Goal: Task Accomplishment & Management: Complete application form

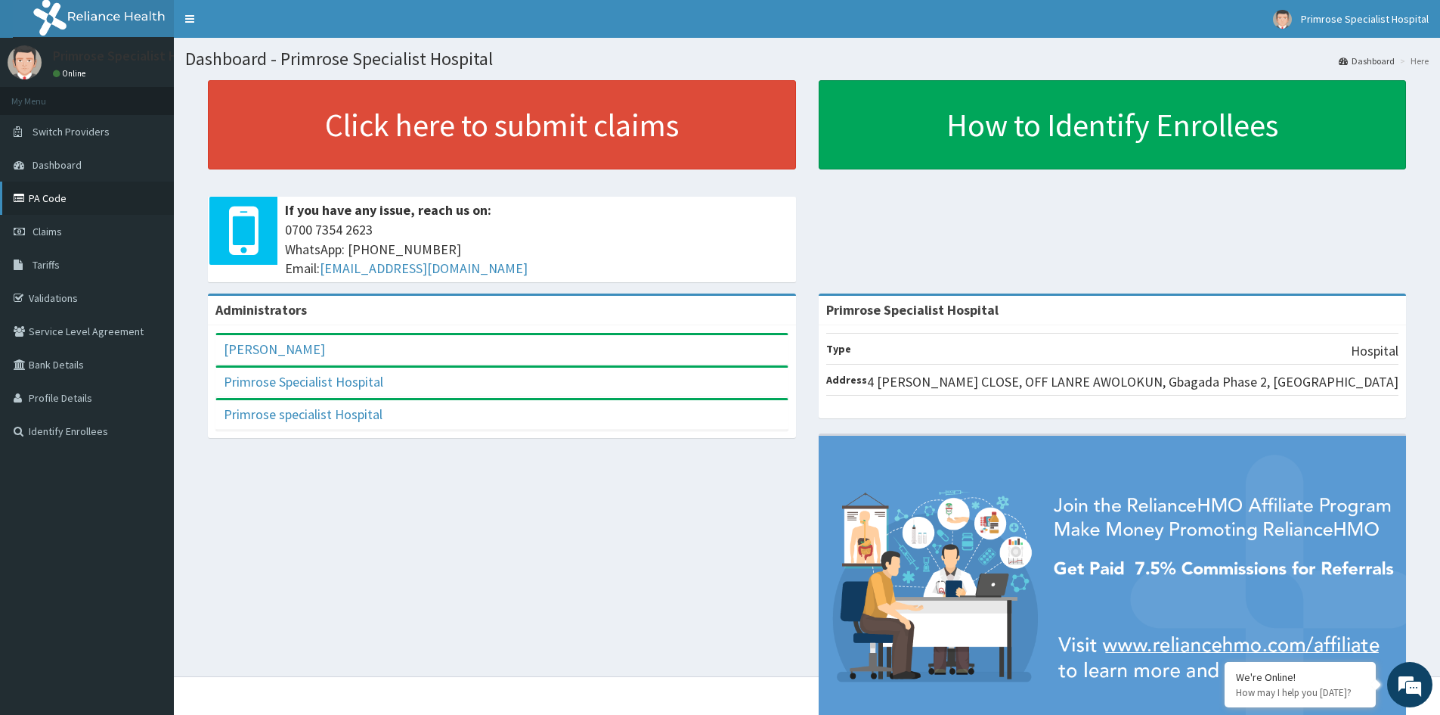
click at [42, 202] on link "PA Code" at bounding box center [87, 197] width 174 height 33
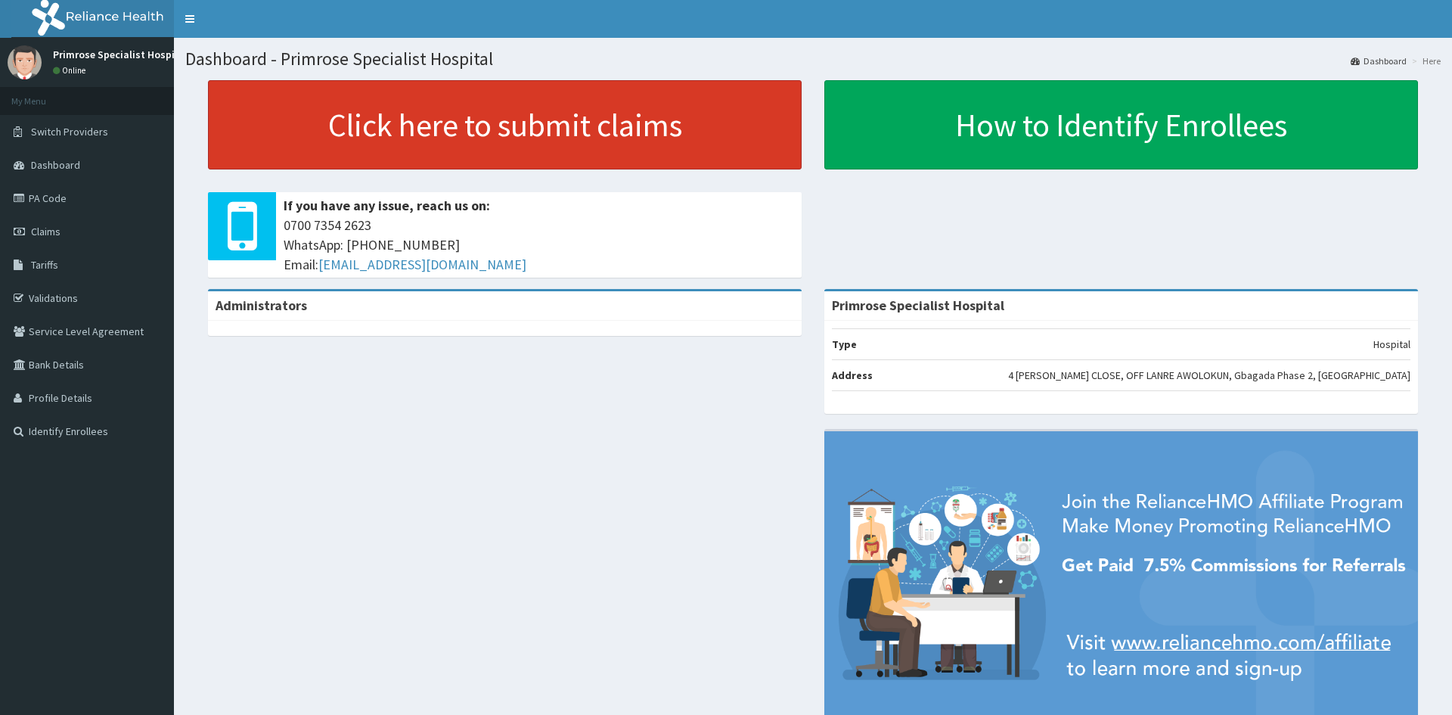
click at [412, 110] on link "Click here to submit claims" at bounding box center [505, 124] width 594 height 89
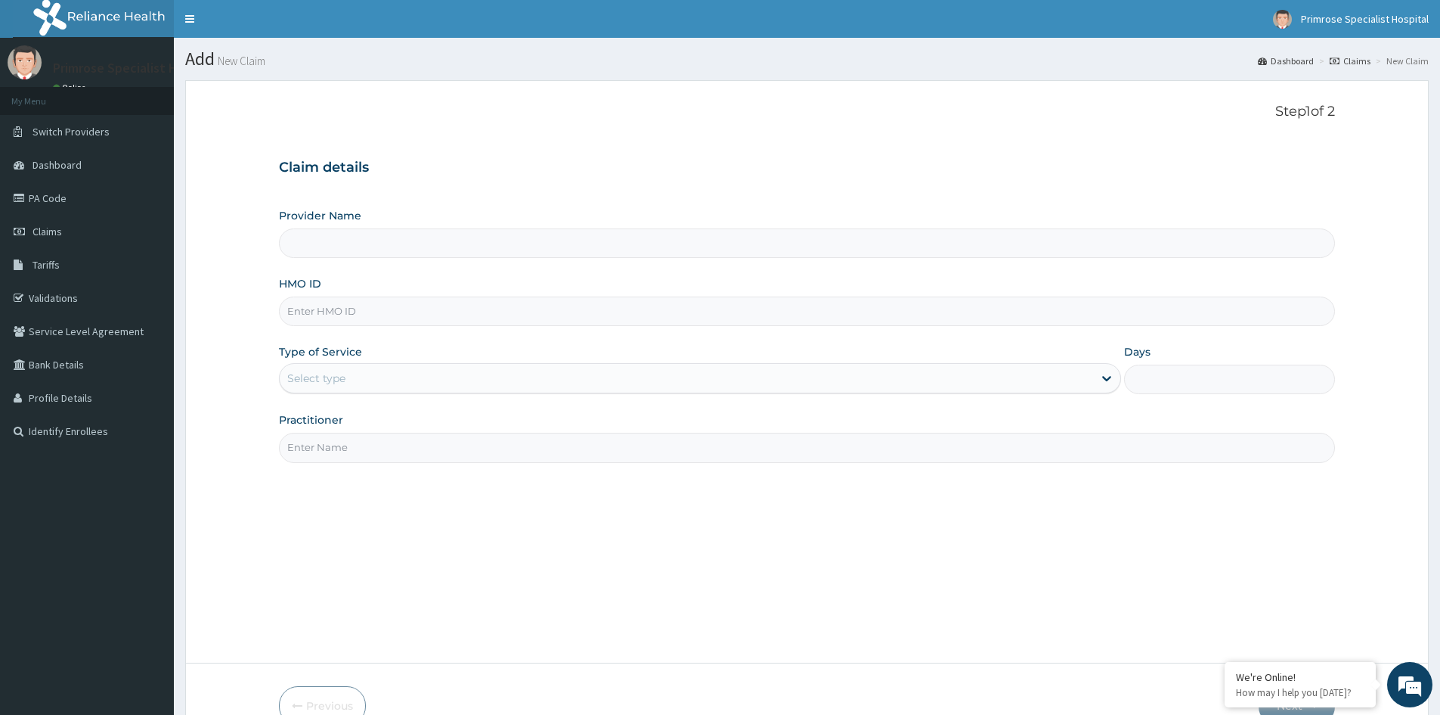
type input "Primrose Specialist Hospital"
click at [372, 309] on input "HMO ID" at bounding box center [807, 310] width 1056 height 29
type input "FDC/10051/B"
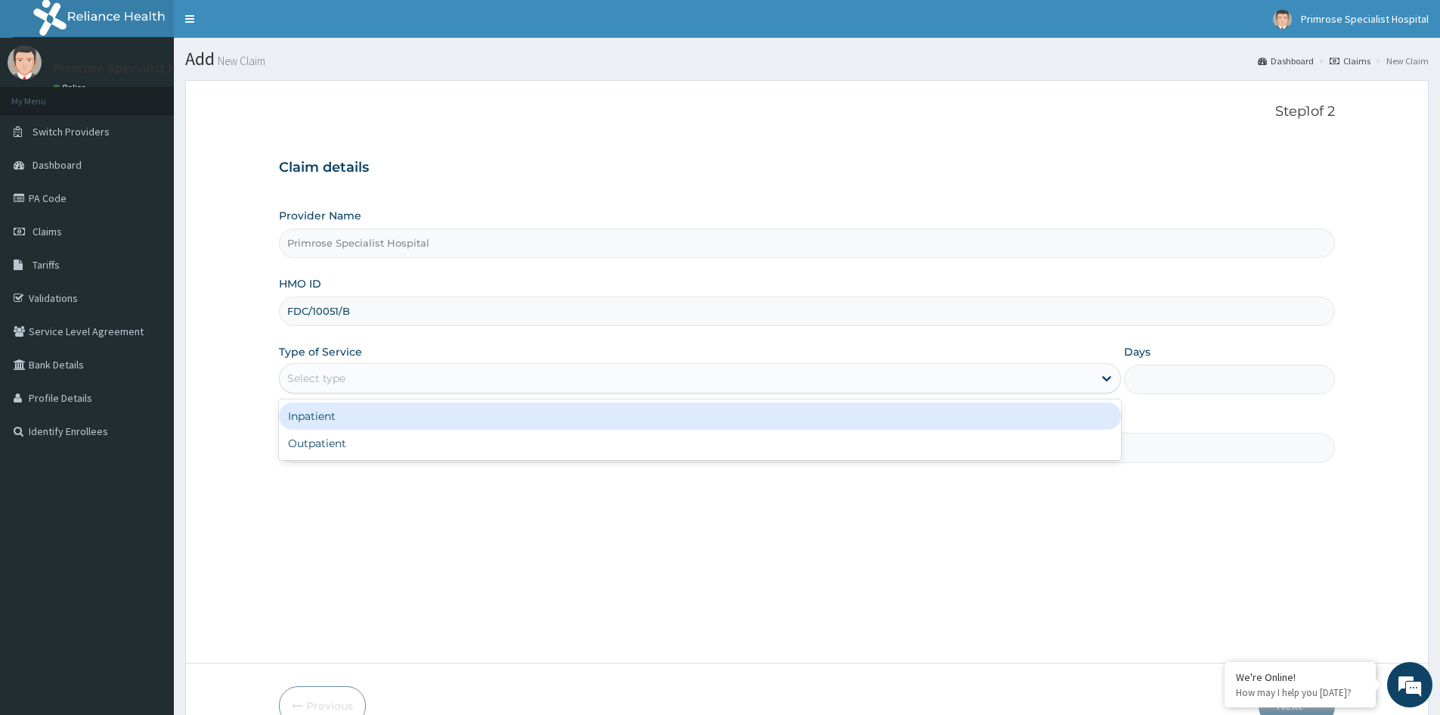
click at [429, 374] on div "Select type" at bounding box center [687, 378] width 814 height 24
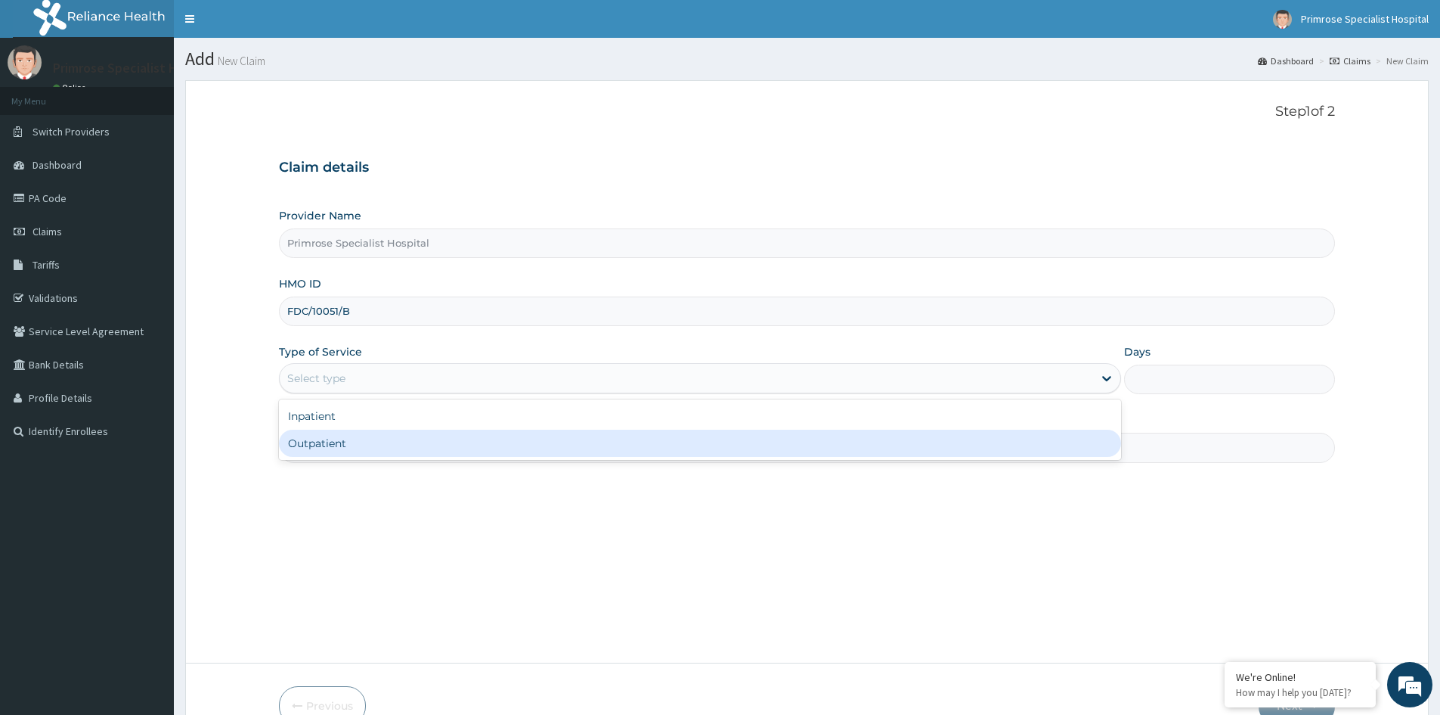
click at [426, 451] on div "Outpatient" at bounding box center [700, 442] width 842 height 27
type input "1"
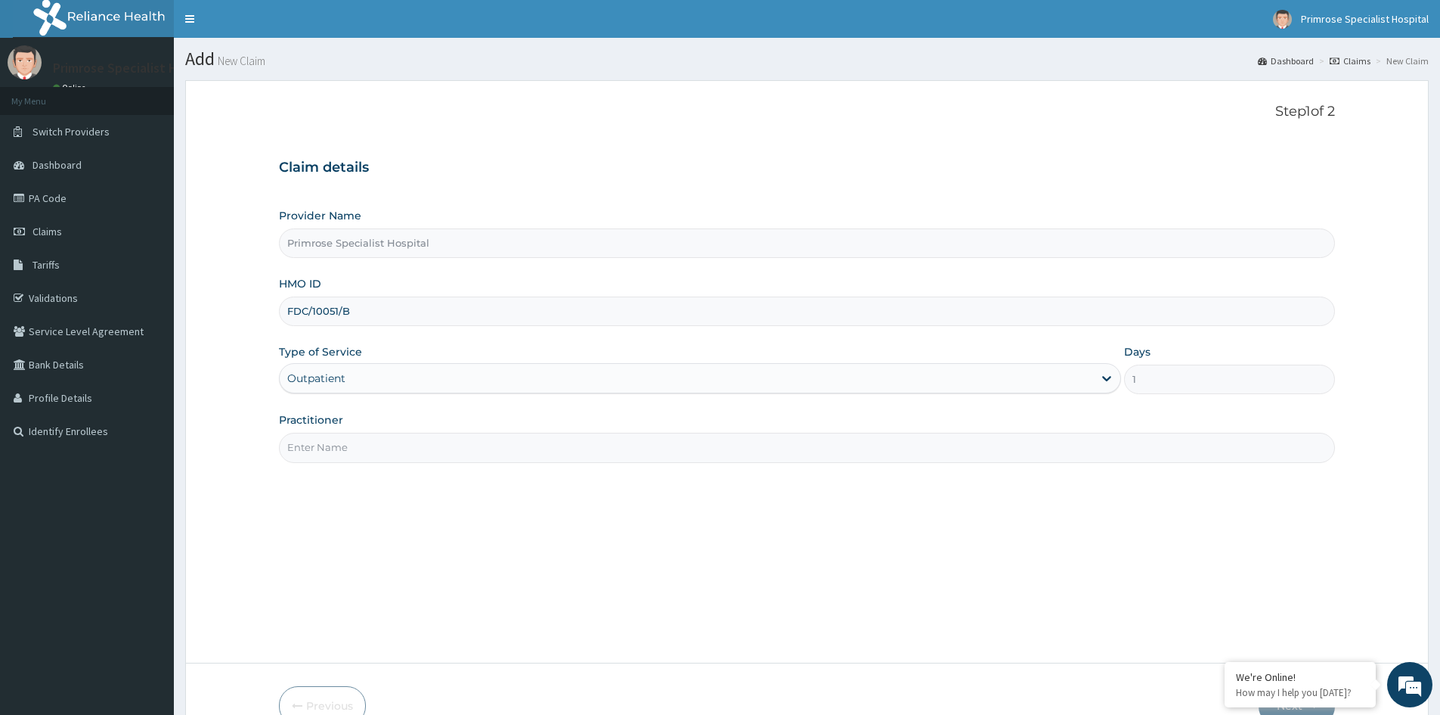
click at [418, 442] on input "Practitioner" at bounding box center [807, 447] width 1056 height 29
type input "HJK"
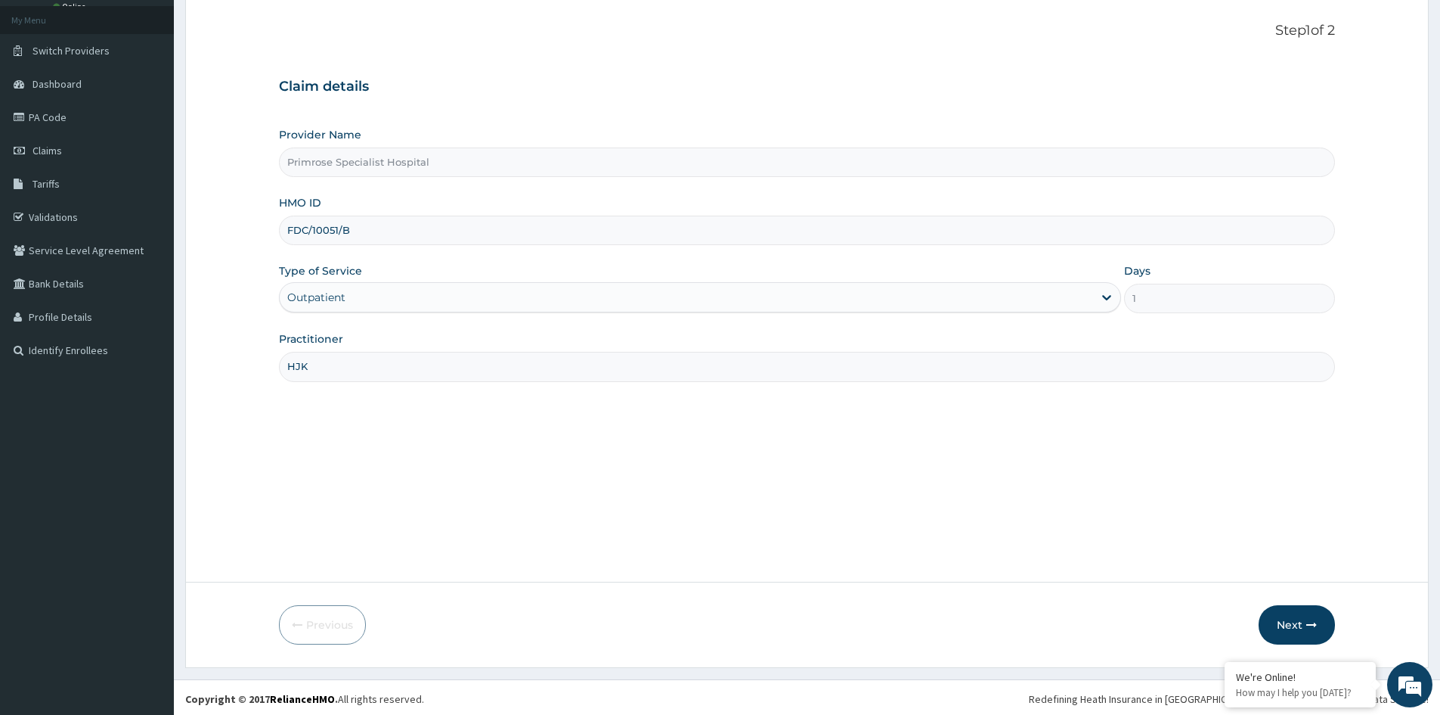
scroll to position [84, 0]
click at [1290, 622] on button "Next" at bounding box center [1297, 621] width 76 height 39
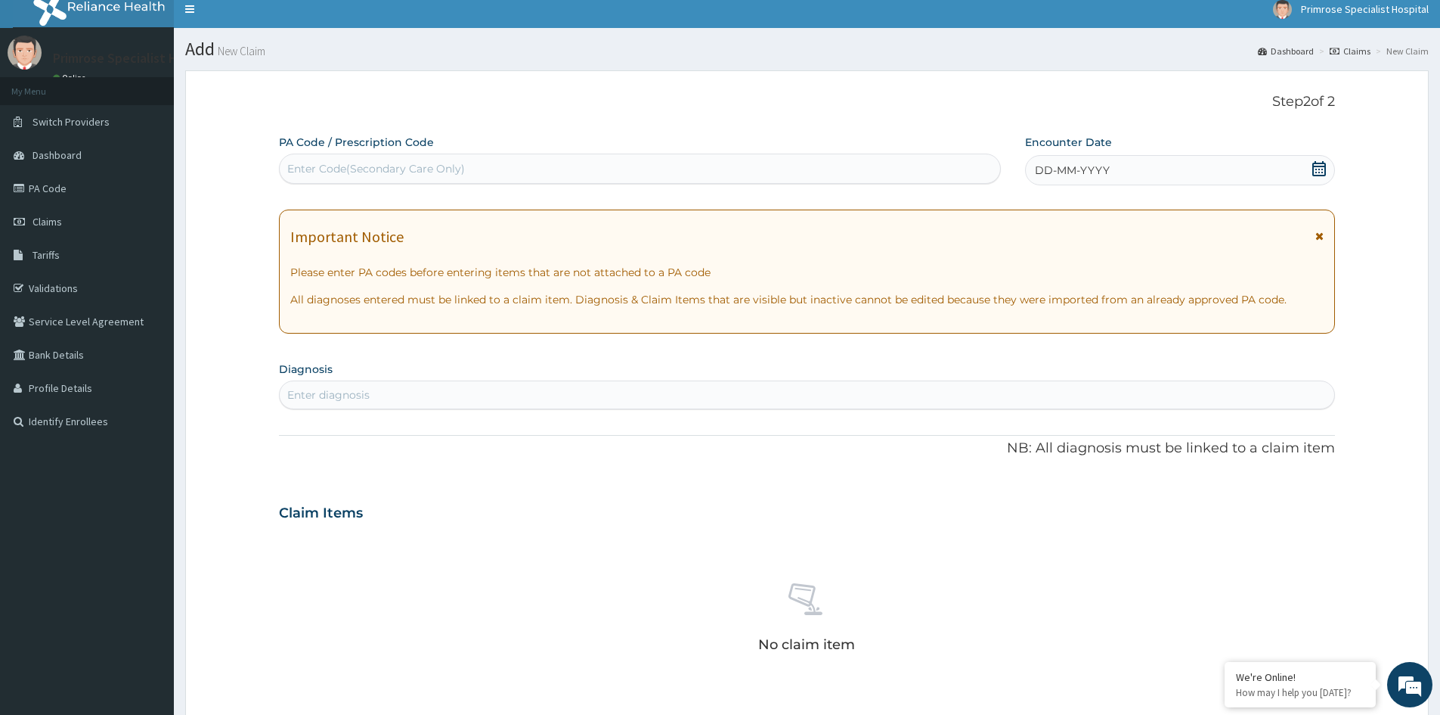
scroll to position [0, 0]
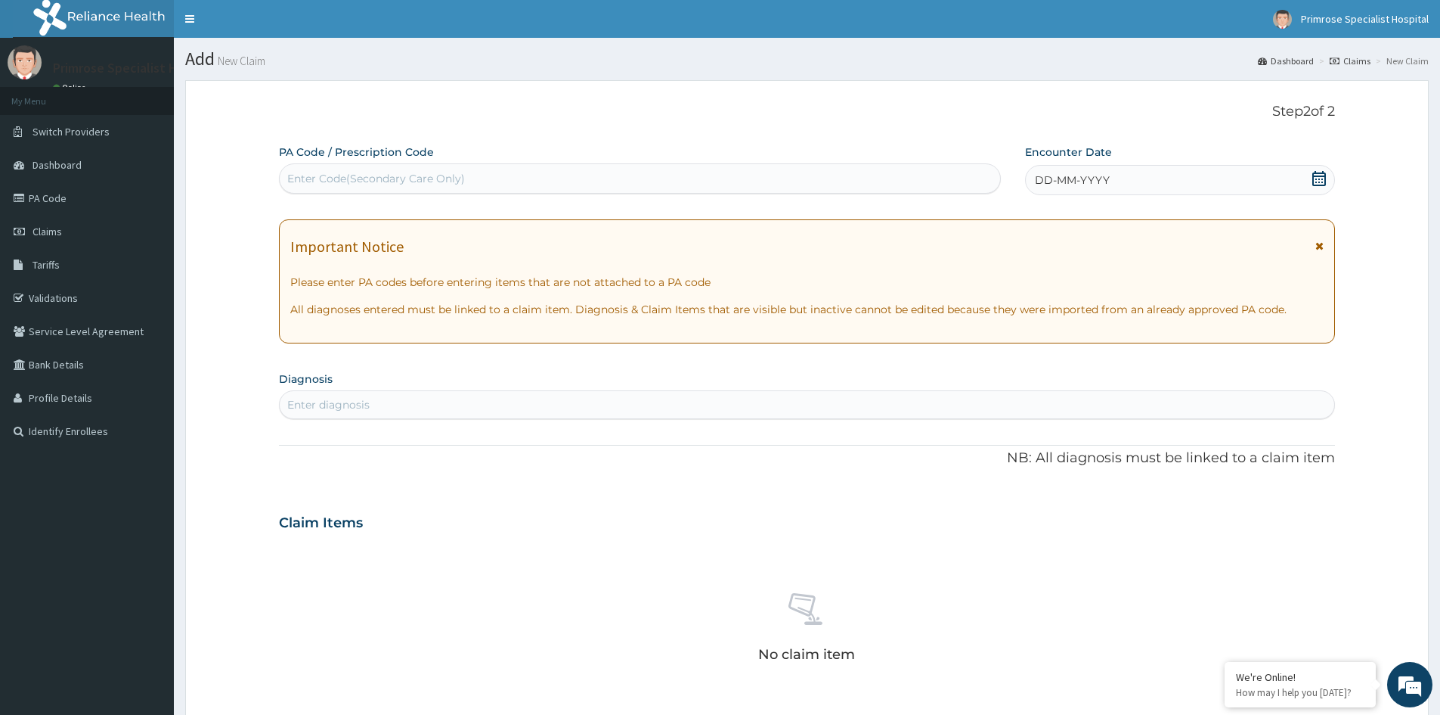
click at [1319, 178] on icon at bounding box center [1319, 178] width 15 height 15
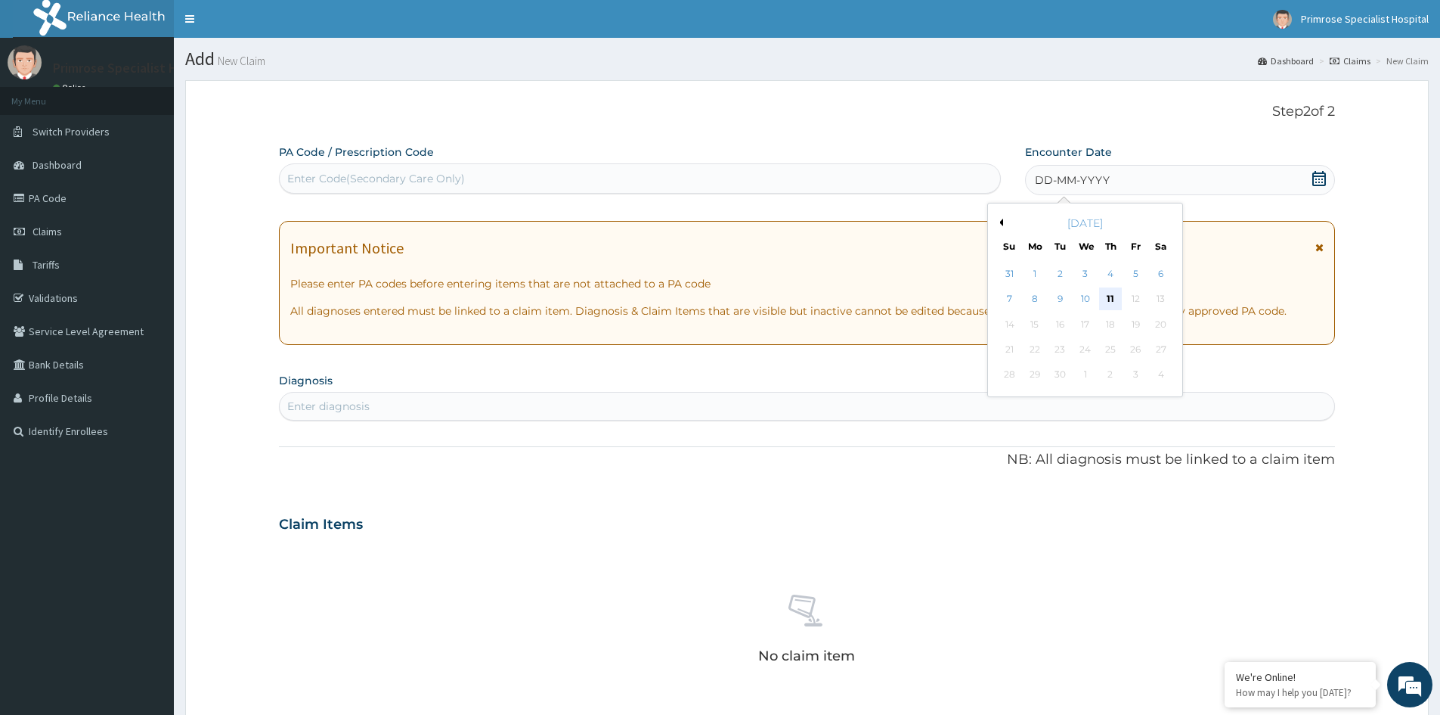
click at [1103, 296] on div "11" at bounding box center [1110, 299] width 23 height 23
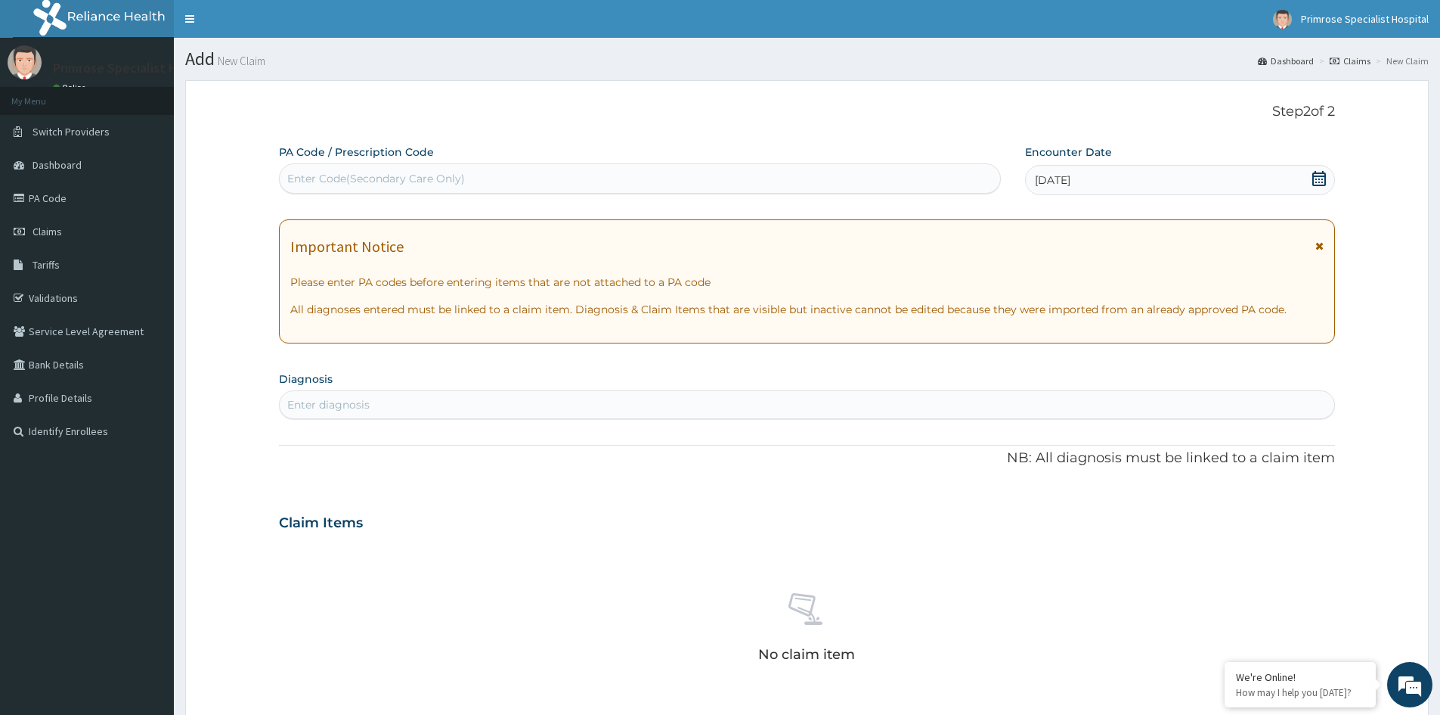
click at [412, 402] on div "Enter diagnosis" at bounding box center [807, 404] width 1055 height 24
type input "J"
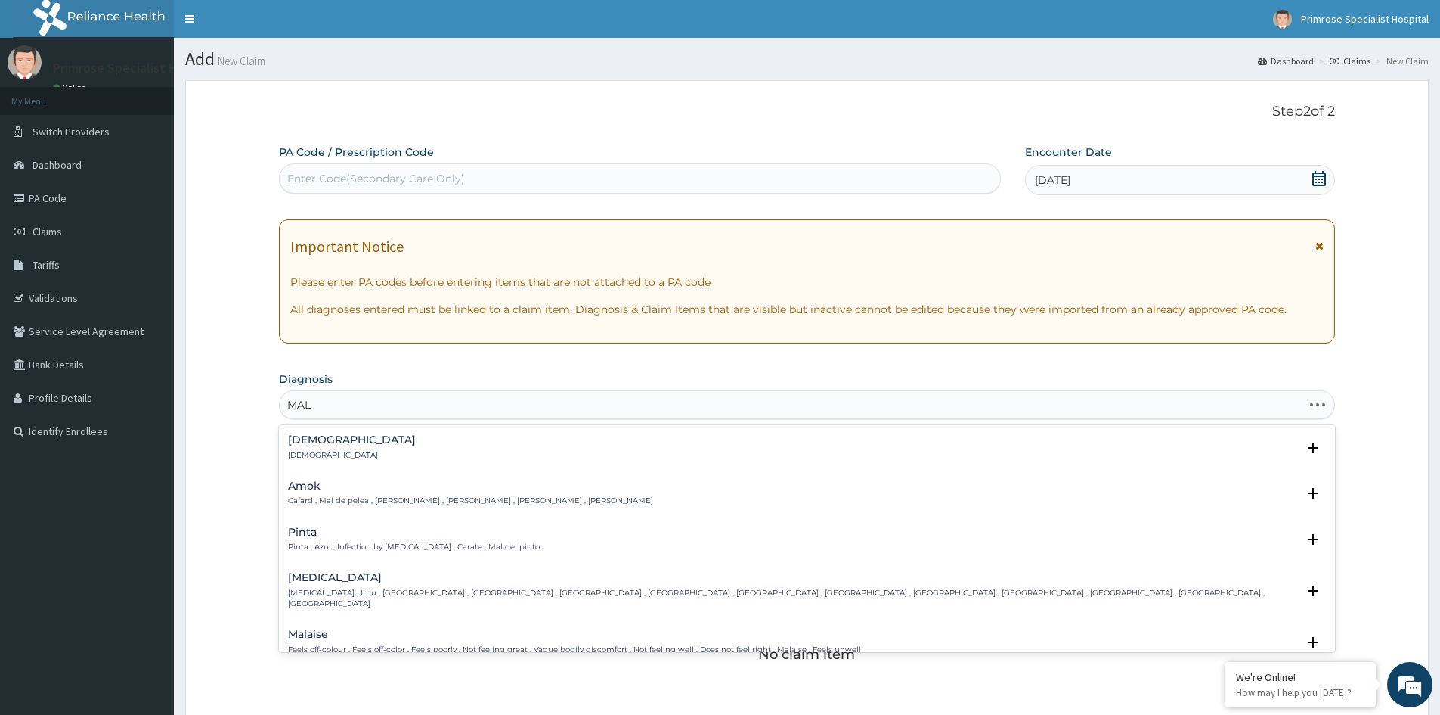
type input "MALA"
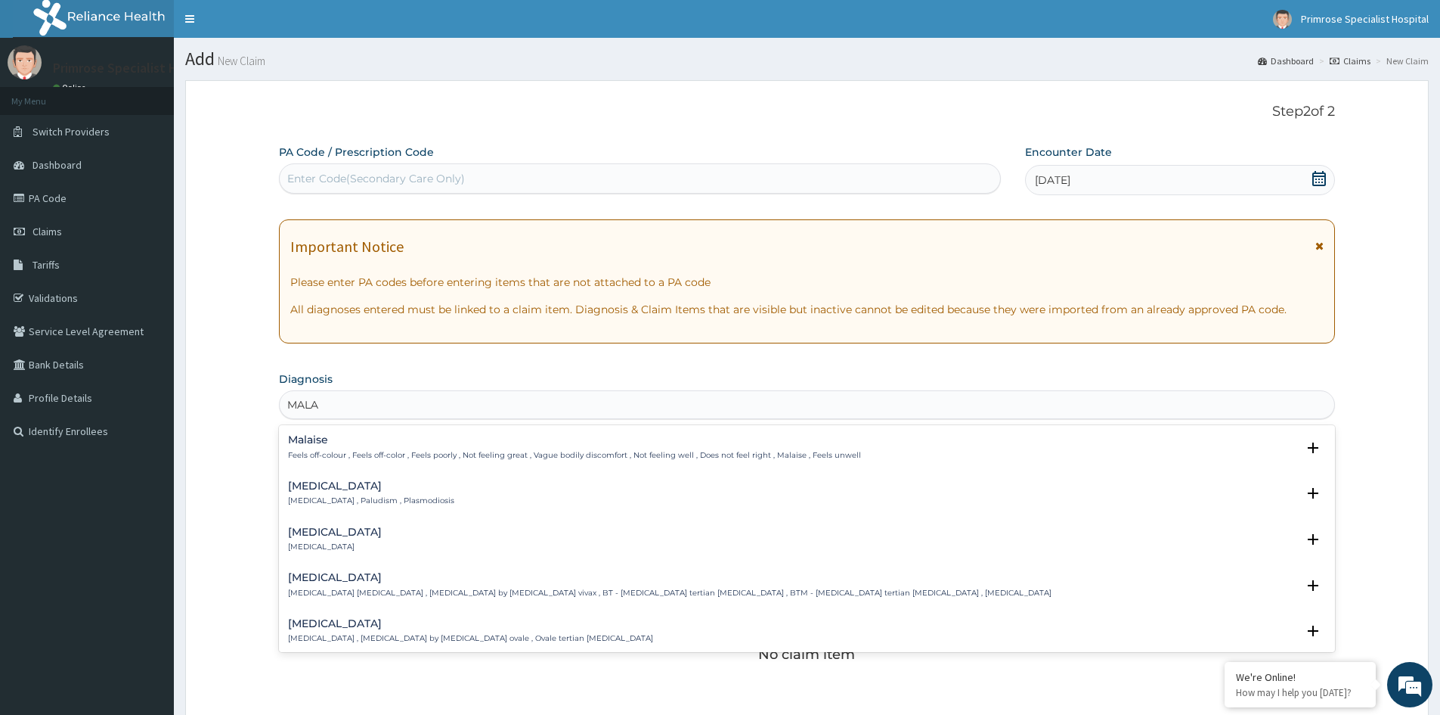
click at [737, 469] on div "Malaise Feels off-colour , Feels off-color , Feels poorly , Not feeling great ,…" at bounding box center [807, 451] width 1056 height 46
click at [730, 463] on div "Malaise Feels off-colour , Feels off-color , Feels poorly , Not feeling great ,…" at bounding box center [807, 451] width 1038 height 34
click at [730, 450] on p "Feels off-colour , Feels off-color , Feels poorly , Not feeling great , Vague b…" at bounding box center [574, 455] width 573 height 11
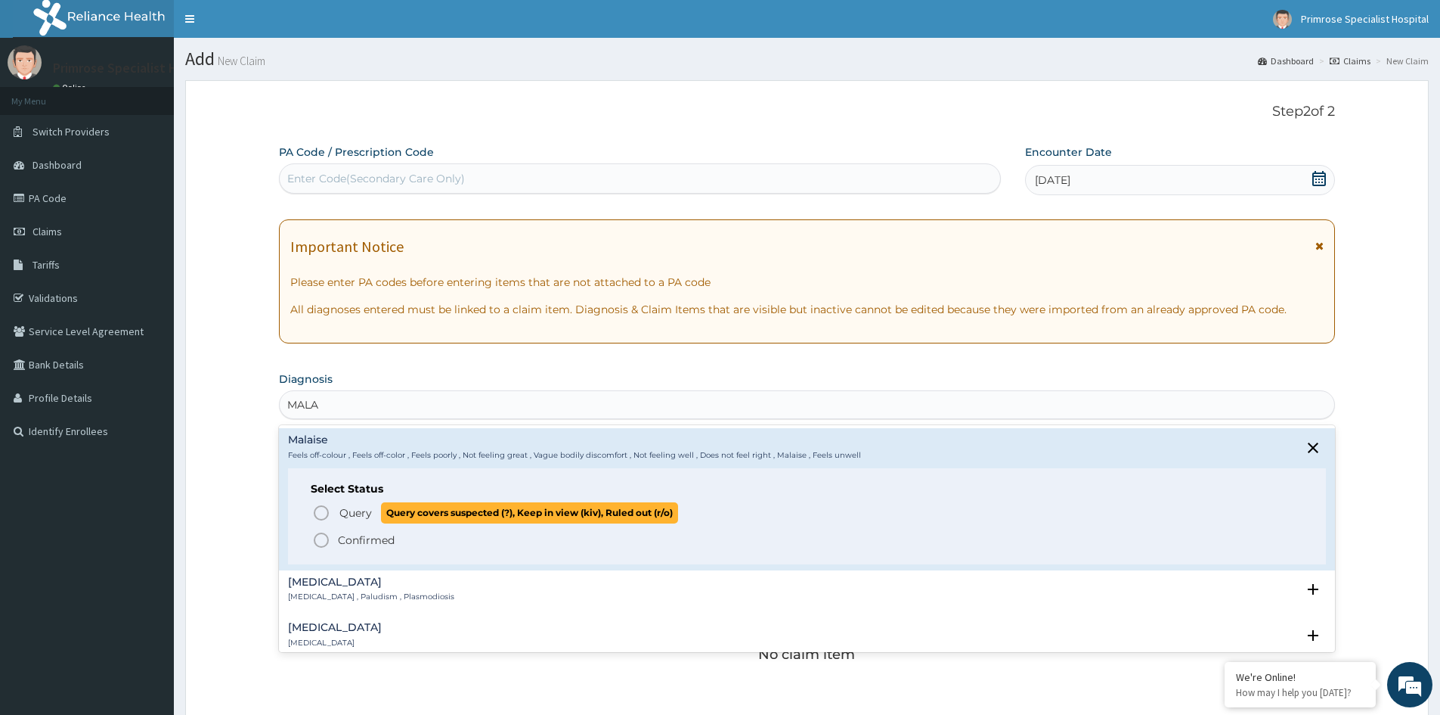
click at [458, 513] on span "Query covers suspected (?), Keep in view (kiv), Ruled out (r/o)" at bounding box center [529, 512] width 297 height 20
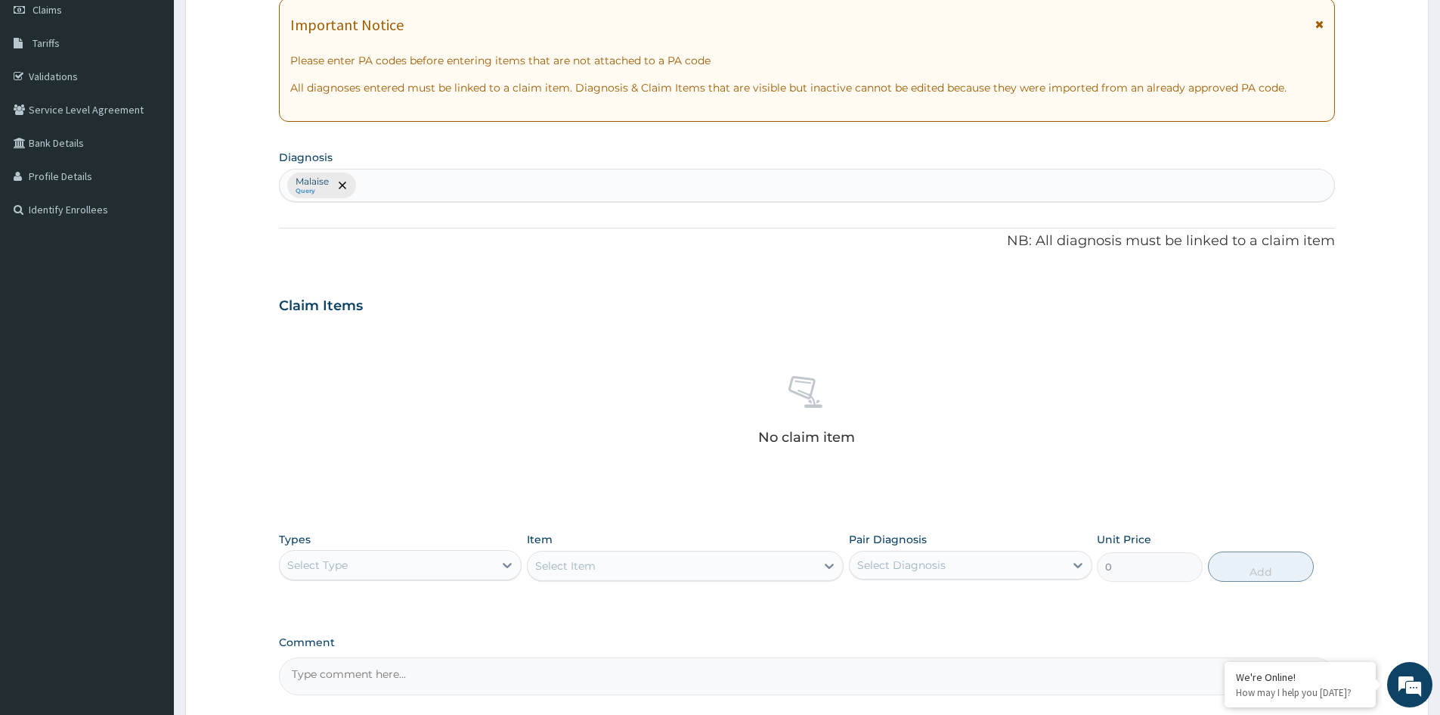
scroll to position [227, 0]
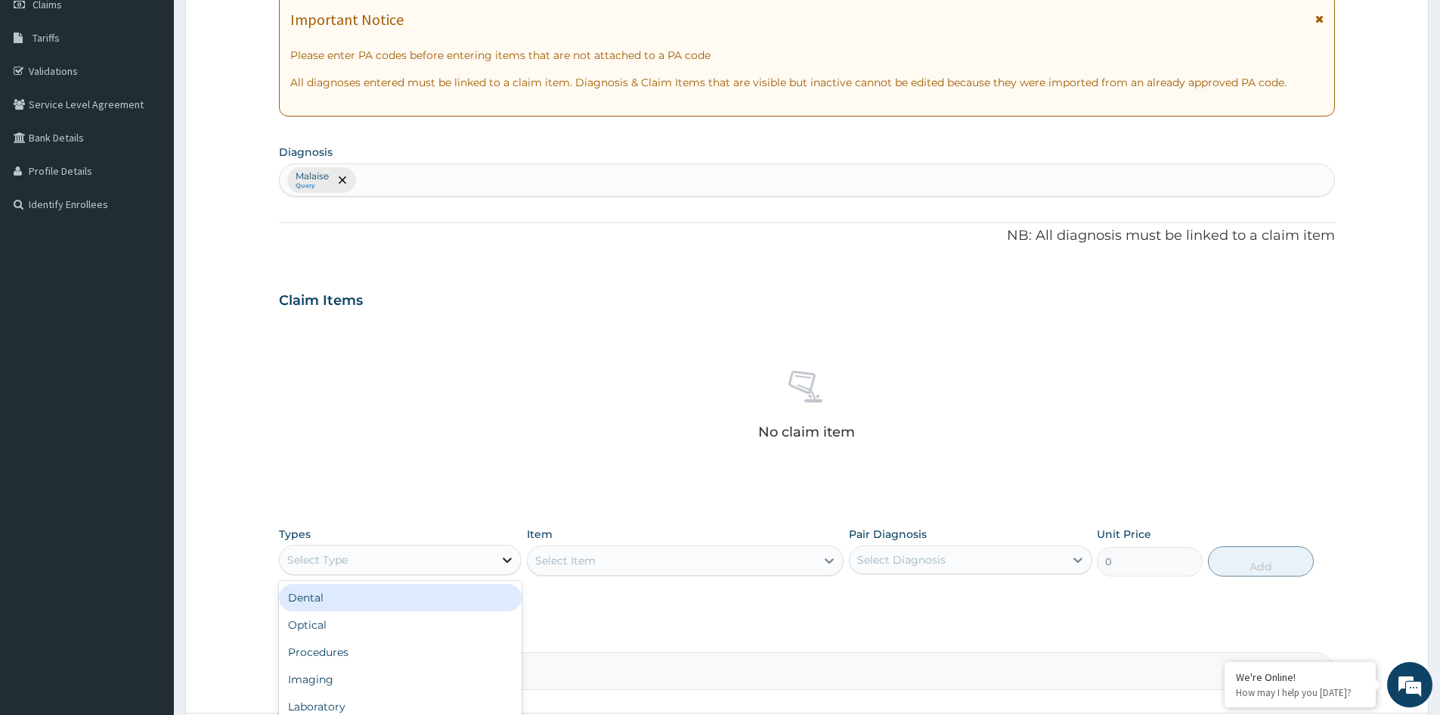
click at [507, 558] on icon at bounding box center [507, 559] width 15 height 15
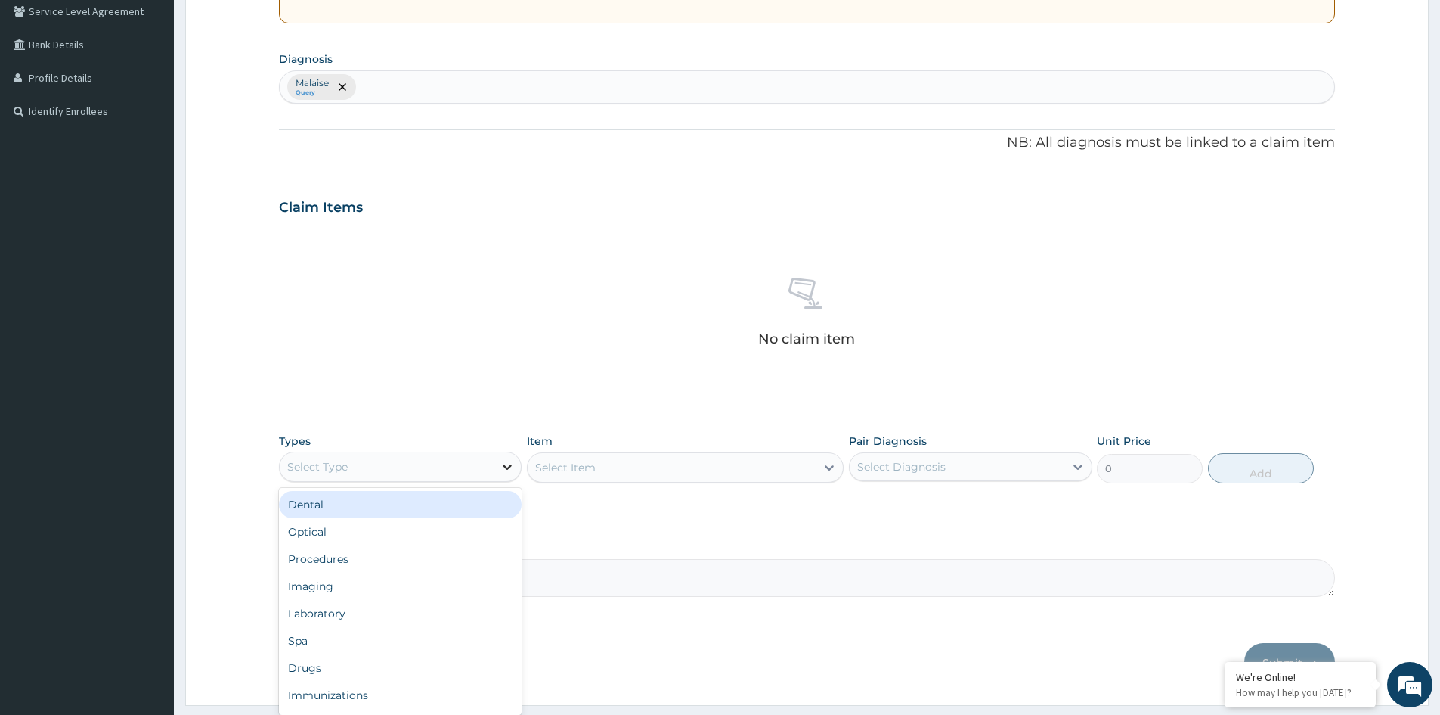
scroll to position [361, 0]
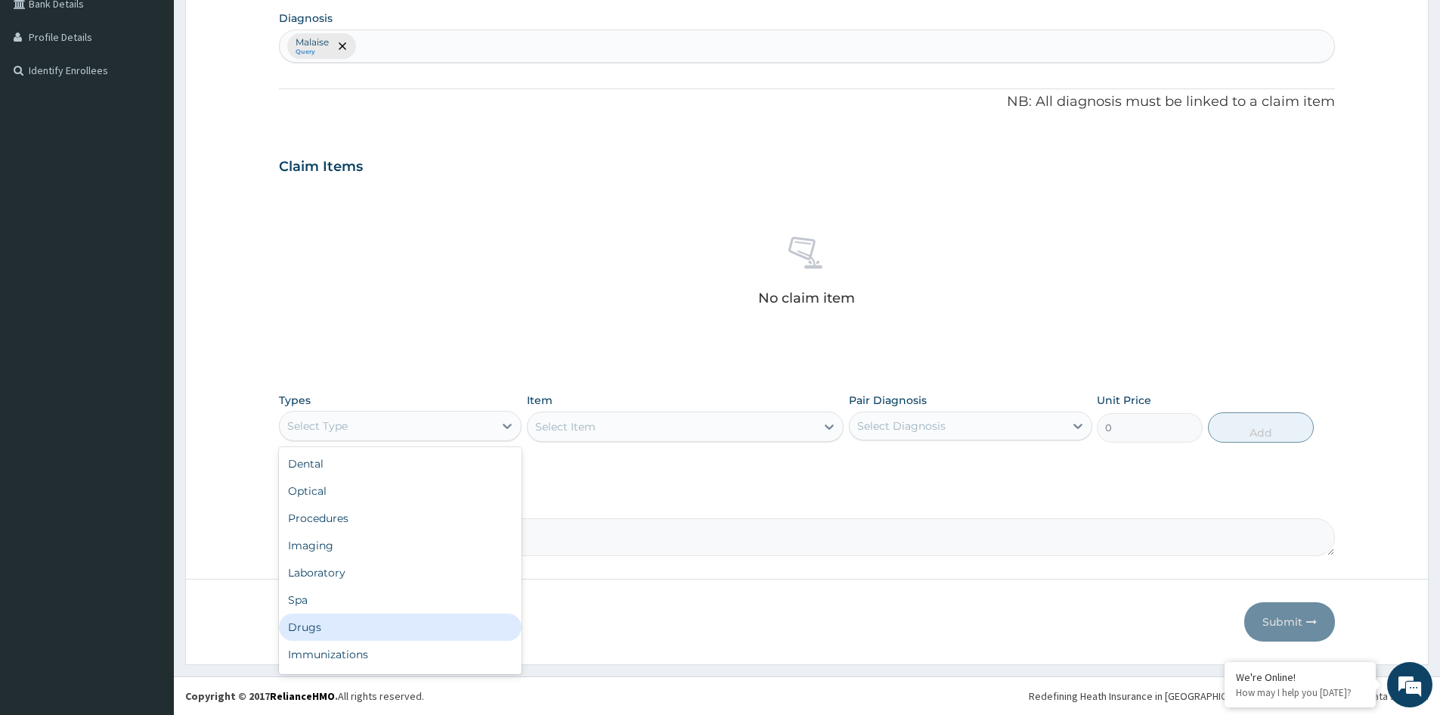
click at [411, 630] on div "Drugs" at bounding box center [400, 626] width 243 height 27
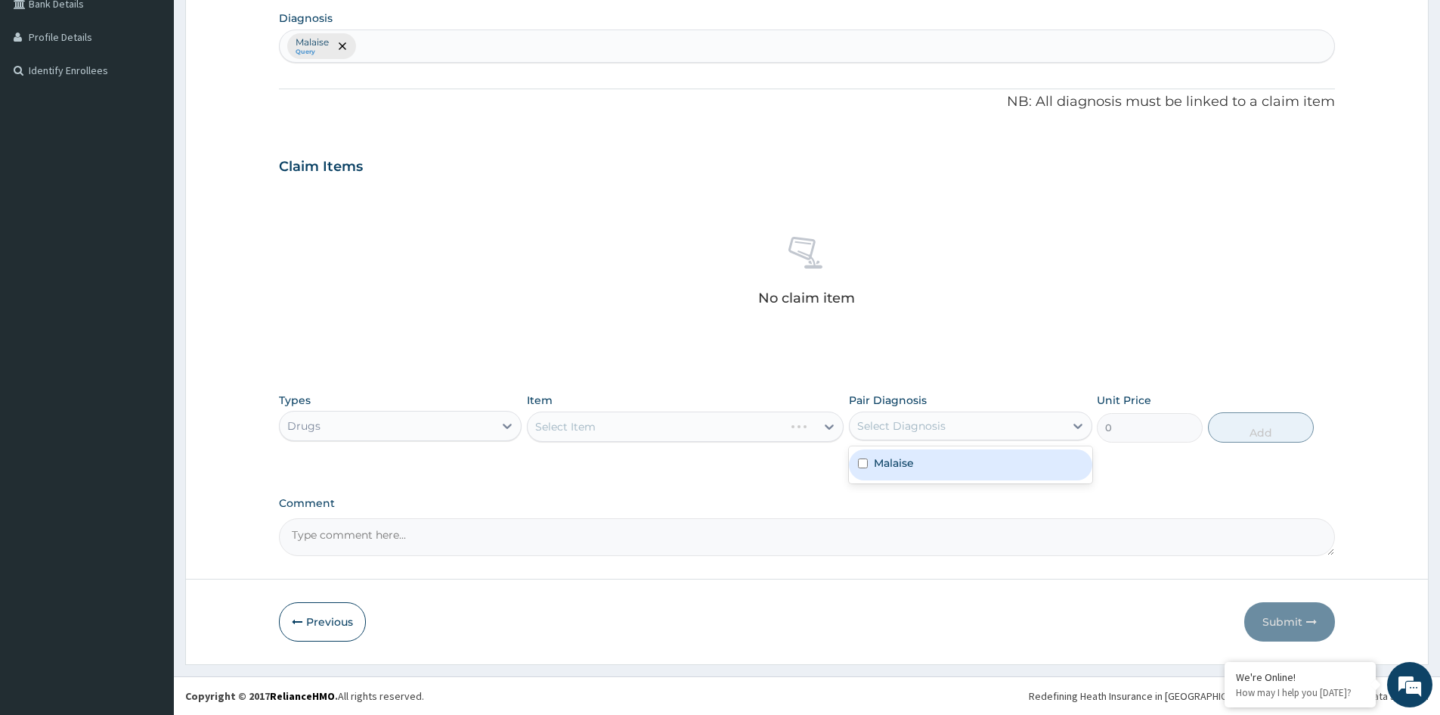
click at [963, 429] on div "Select Diagnosis" at bounding box center [957, 426] width 214 height 24
click at [927, 462] on div "Malaise" at bounding box center [970, 464] width 243 height 31
checkbox input "true"
click at [834, 414] on div "Select Item" at bounding box center [685, 426] width 317 height 30
click at [823, 427] on div "Select Item" at bounding box center [685, 426] width 317 height 30
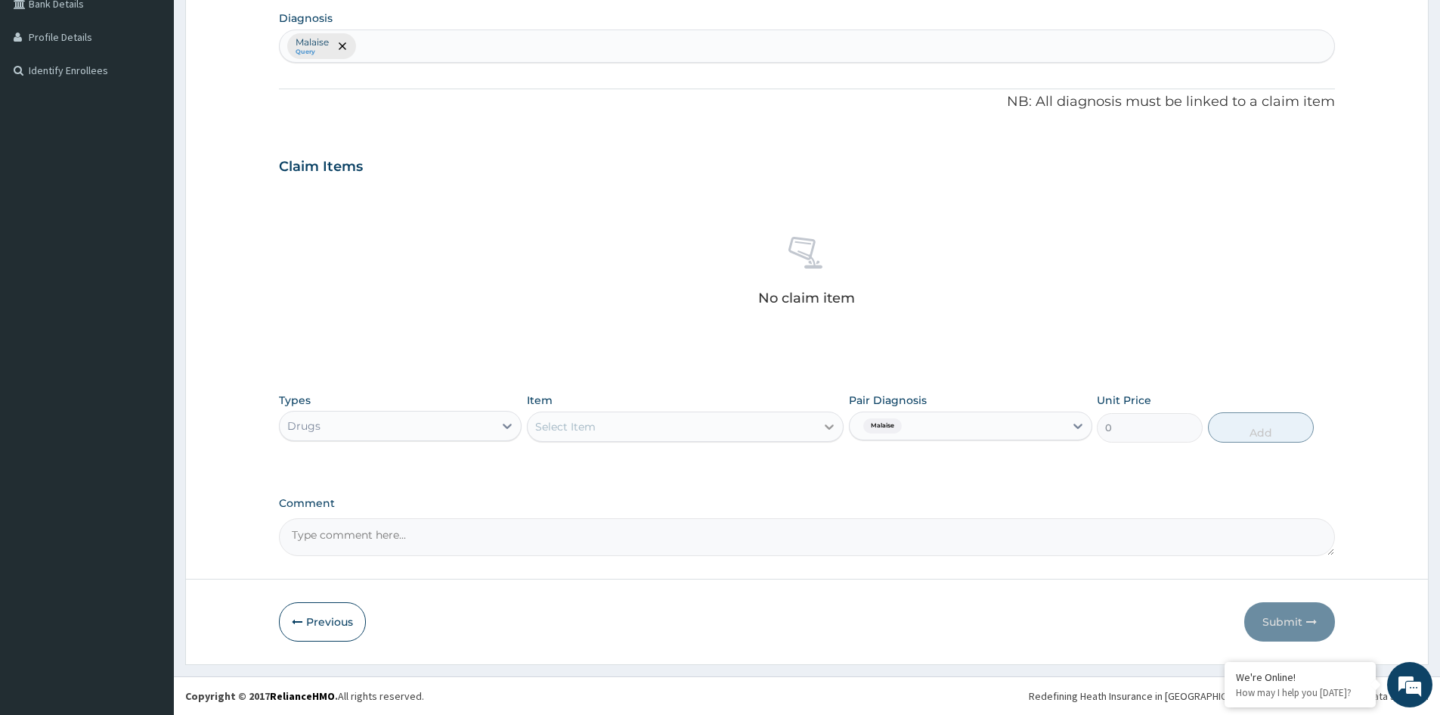
click at [822, 424] on div at bounding box center [829, 426] width 27 height 27
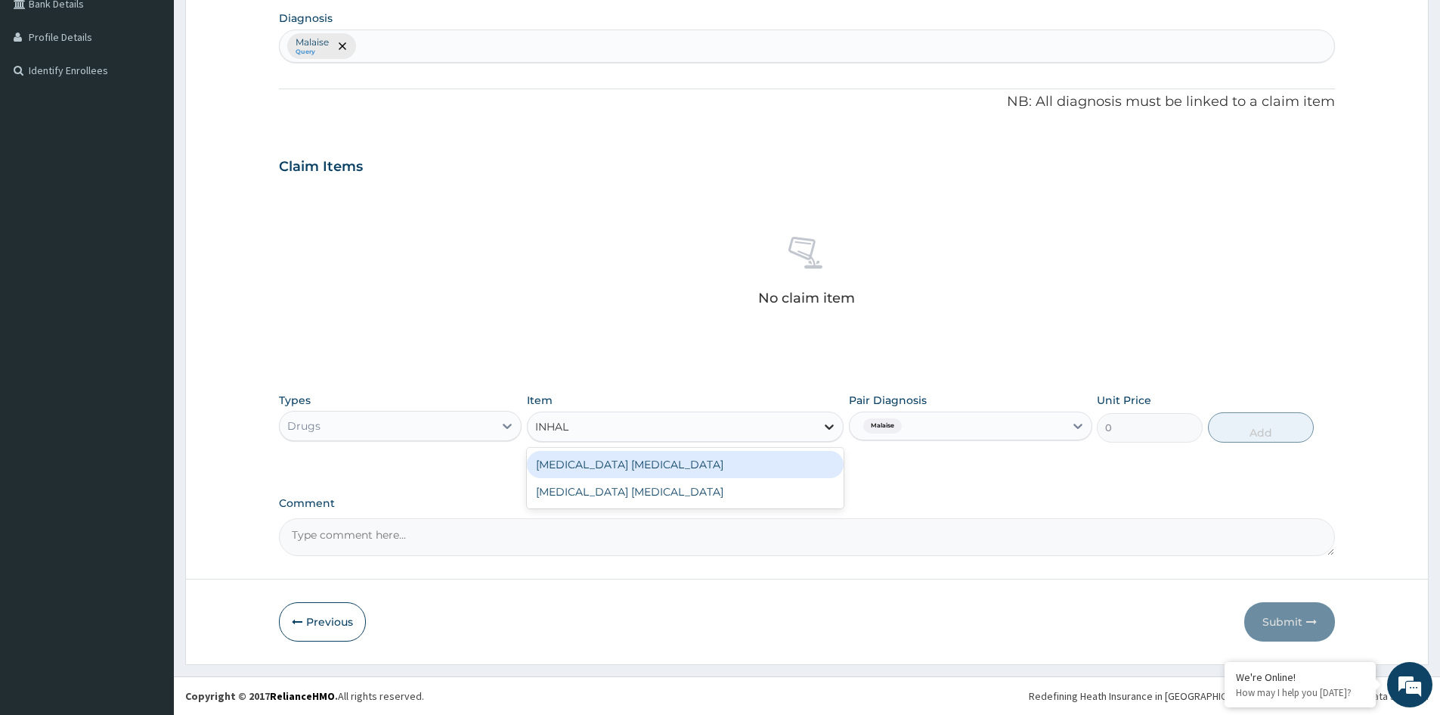
type input "INHALE"
click at [814, 467] on div "VENTOLIN INHALER" at bounding box center [685, 464] width 317 height 27
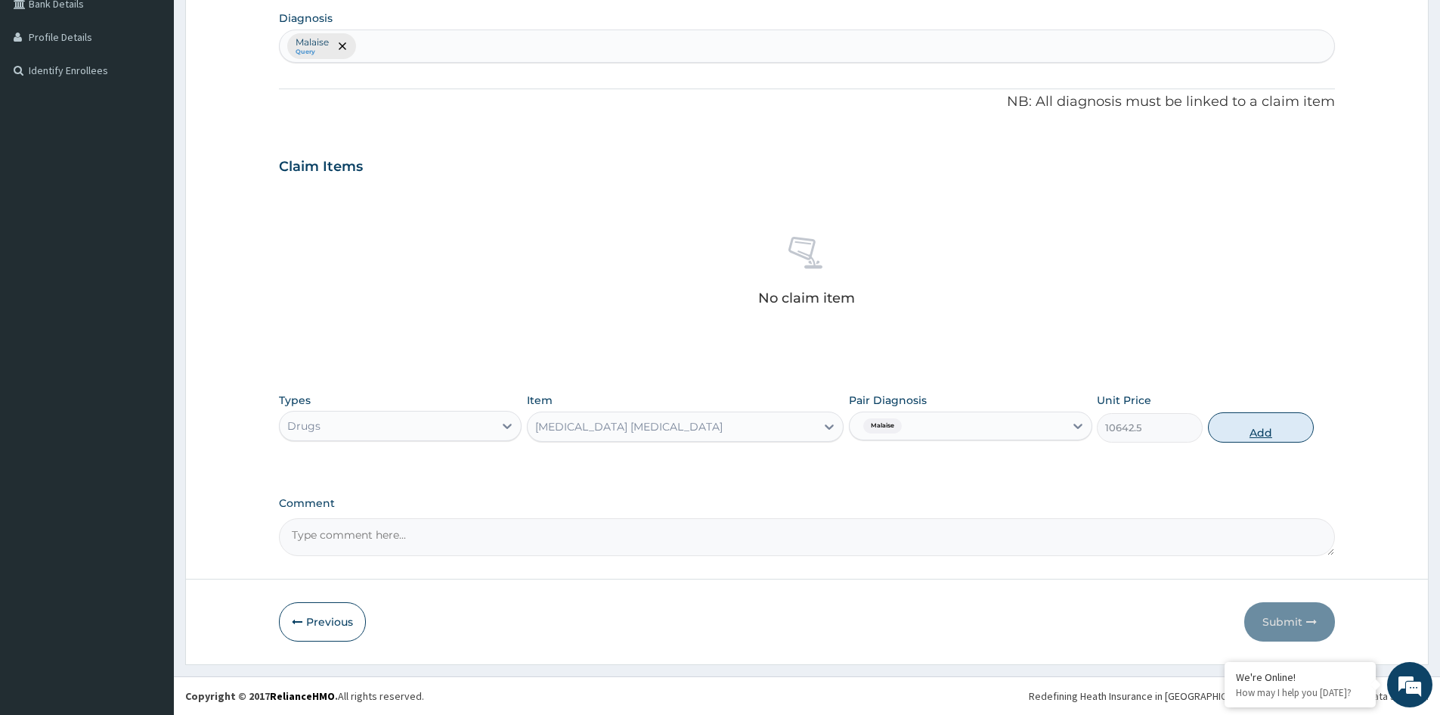
click at [1288, 425] on button "Add" at bounding box center [1261, 427] width 106 height 30
type input "0"
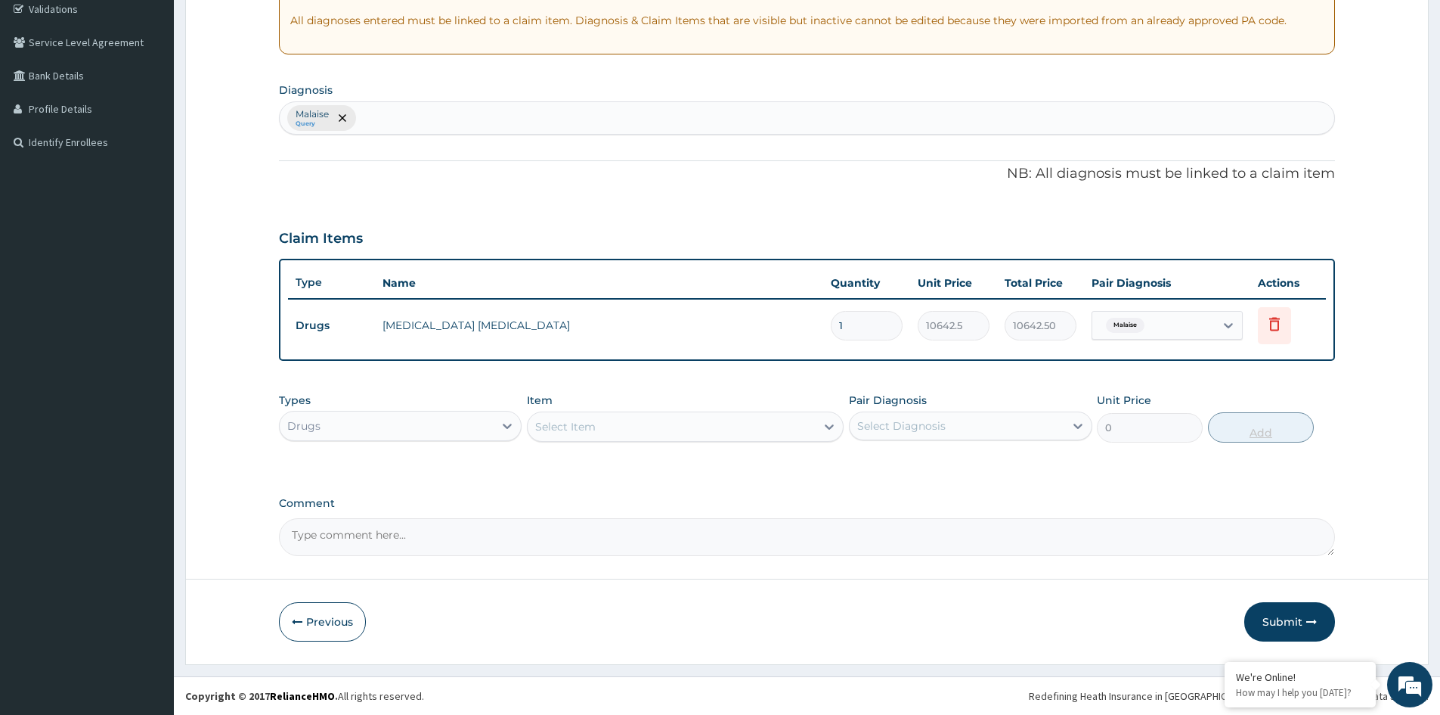
scroll to position [289, 0]
click at [828, 423] on icon at bounding box center [829, 426] width 15 height 15
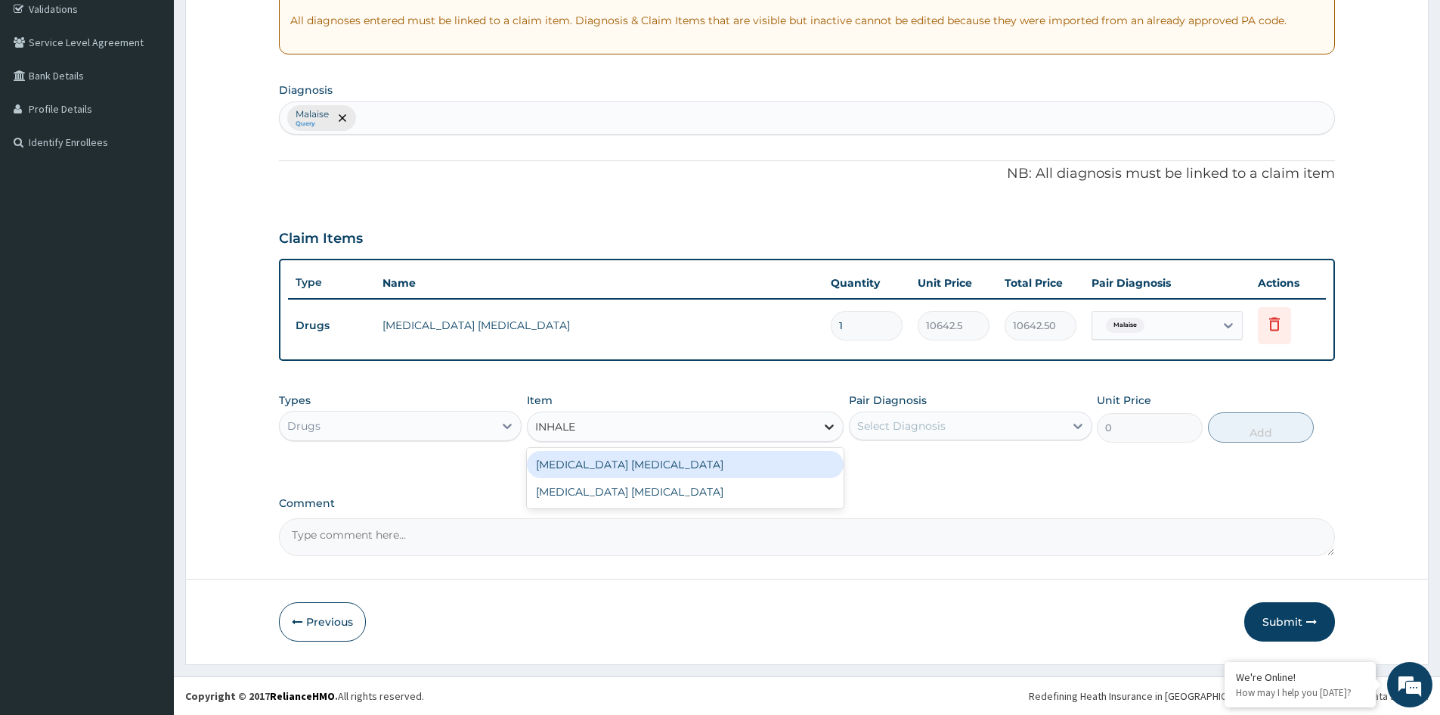
type input "INHALER"
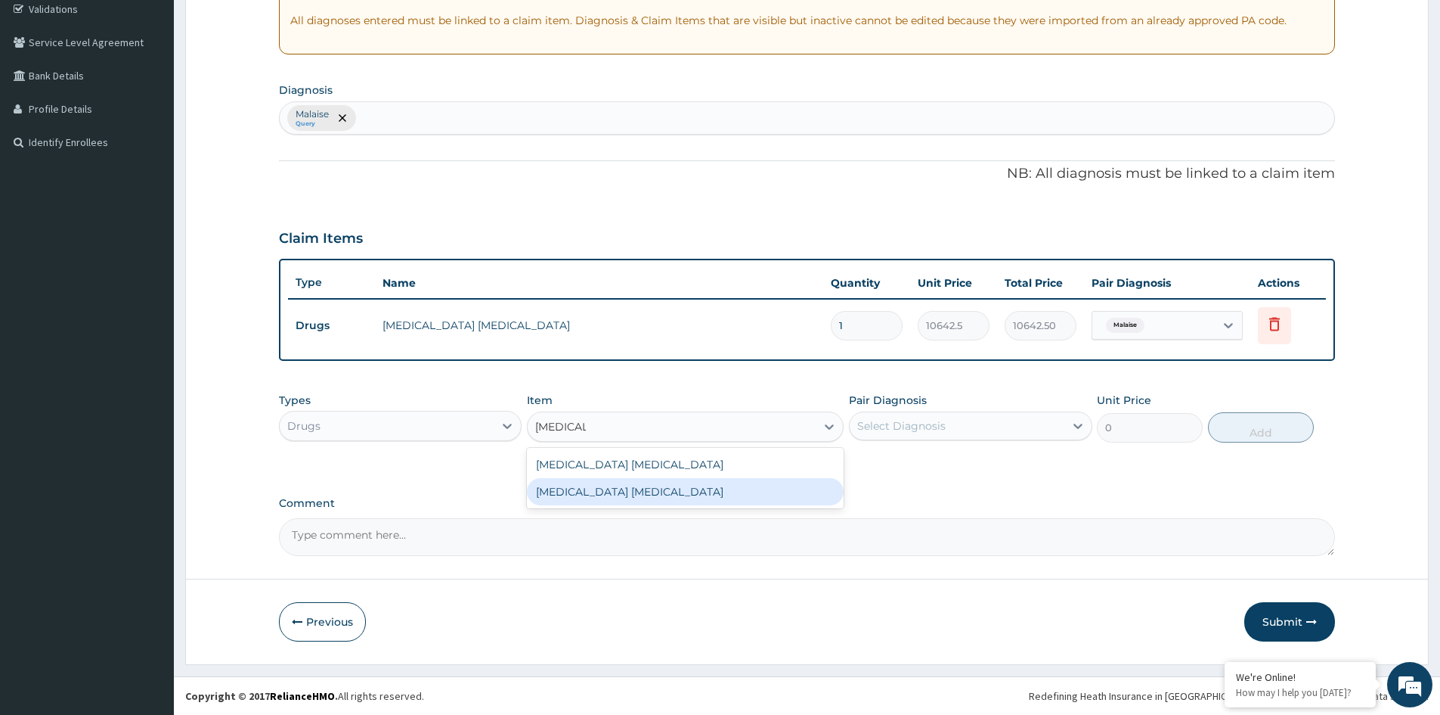
click at [821, 507] on div "VENTOLIN INHALER SALBUTAMOL INHALER" at bounding box center [685, 478] width 317 height 60
click at [820, 489] on div "SALBUTAMOL INHALER" at bounding box center [685, 491] width 317 height 27
type input "10642.5"
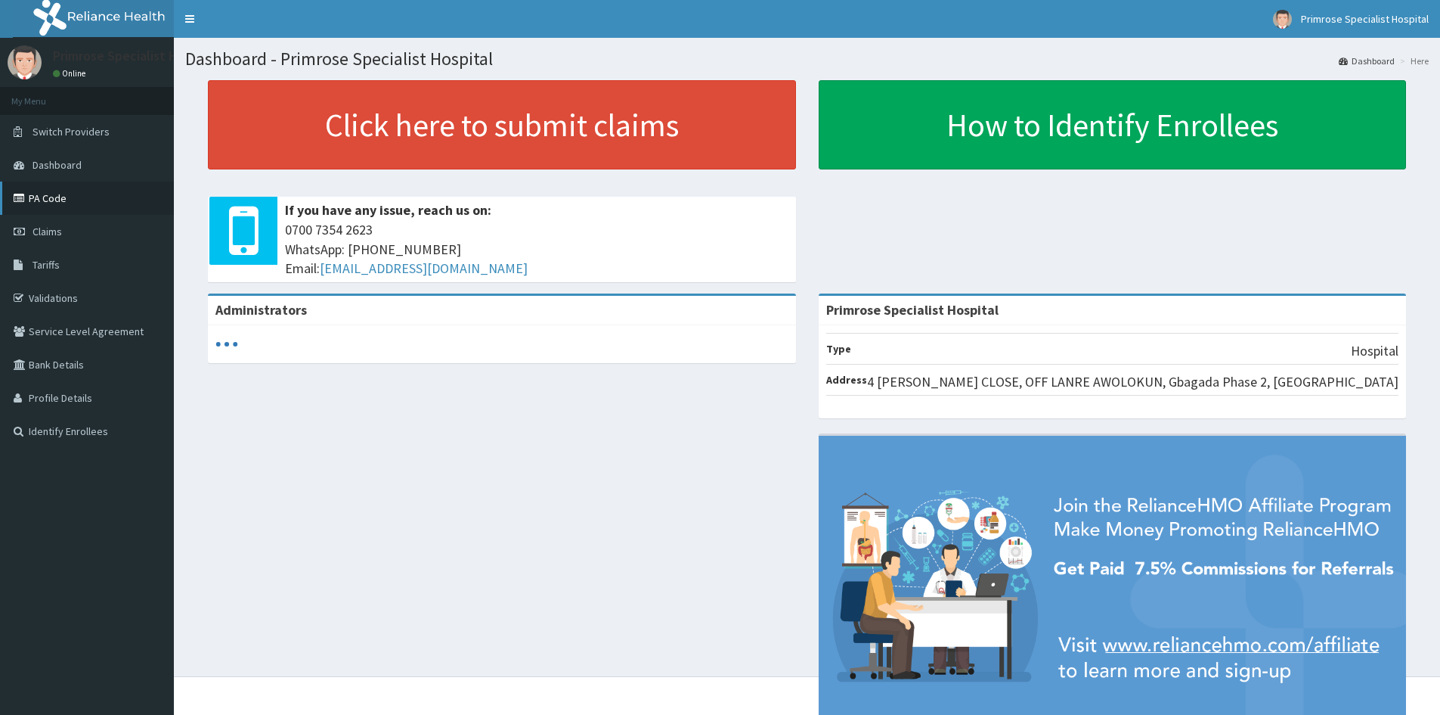
click at [37, 200] on link "PA Code" at bounding box center [87, 197] width 174 height 33
